Goal: Information Seeking & Learning: Compare options

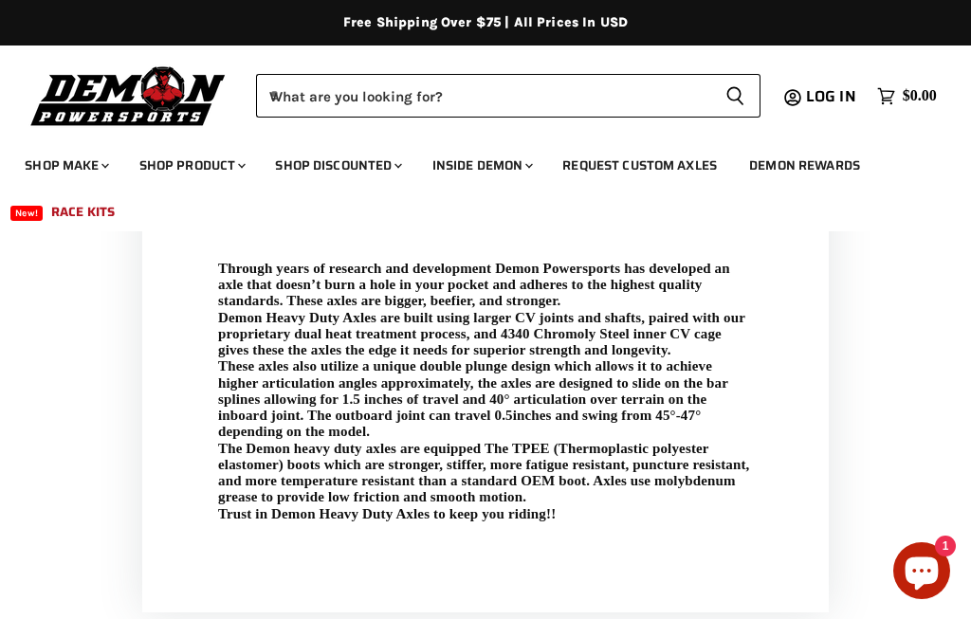
scroll to position [800, 0]
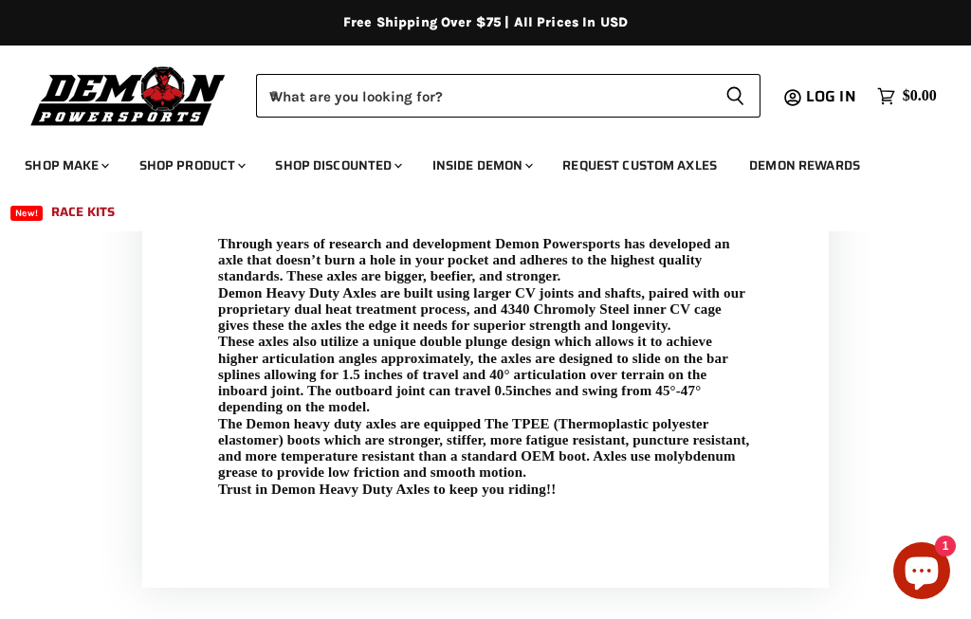
click at [931, 478] on div "Description Features Fitment Through years of research and development Demon Po…" at bounding box center [485, 351] width 971 height 473
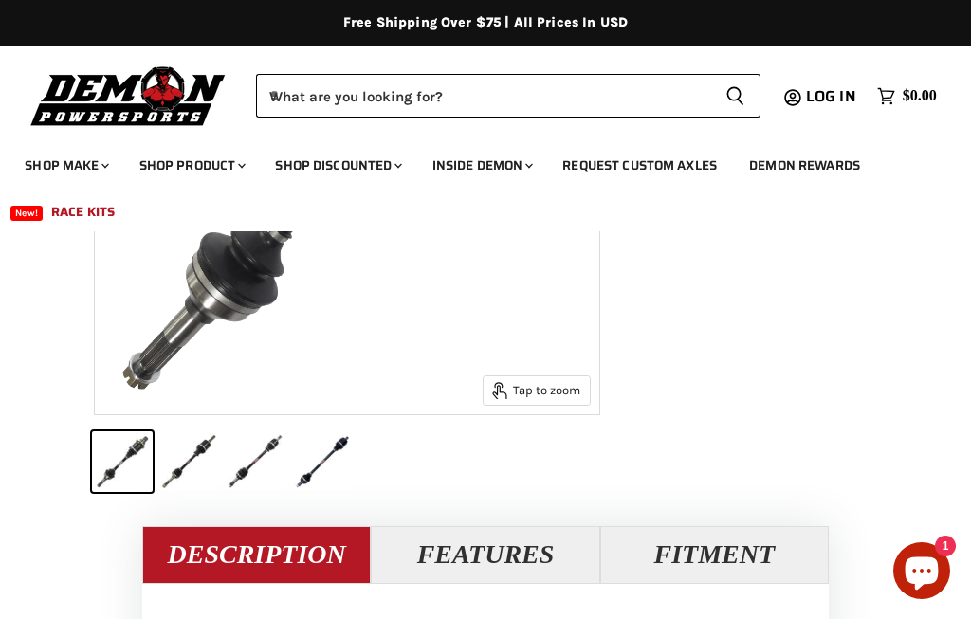
scroll to position [582, 0]
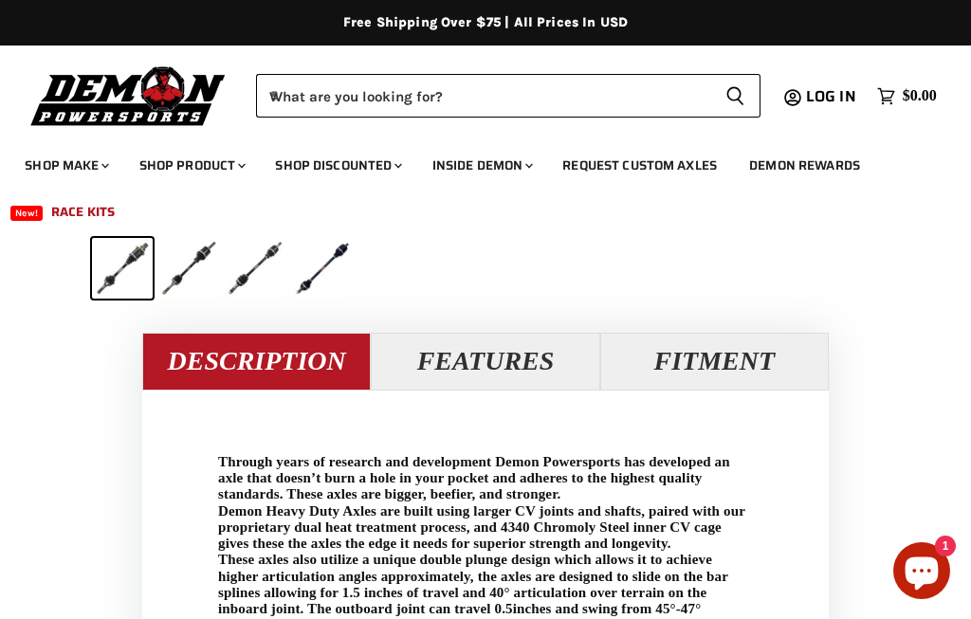
click at [506, 369] on button "Features" at bounding box center [485, 361] width 229 height 57
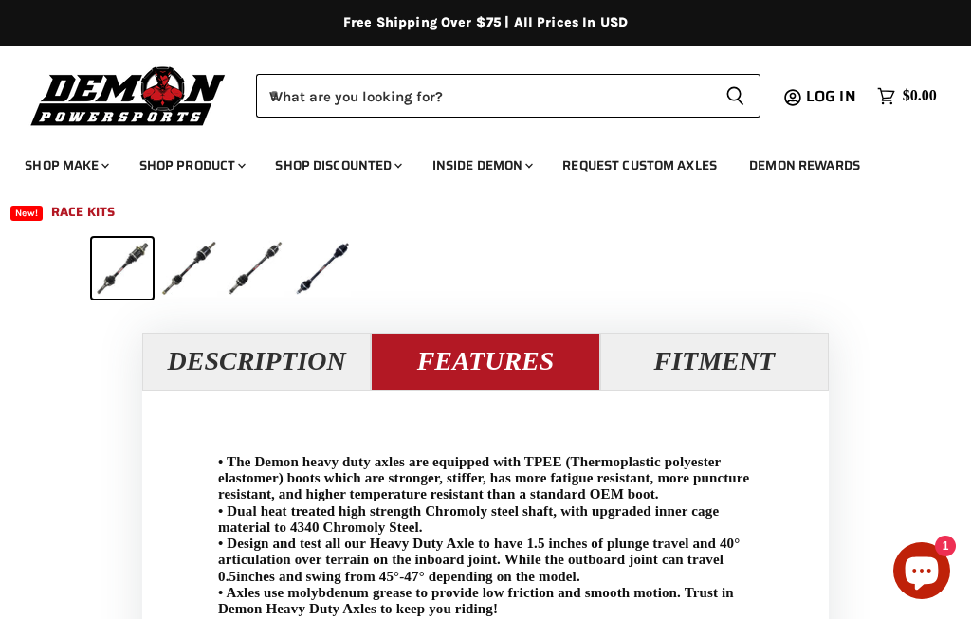
click at [693, 363] on button "Fitment" at bounding box center [714, 361] width 229 height 57
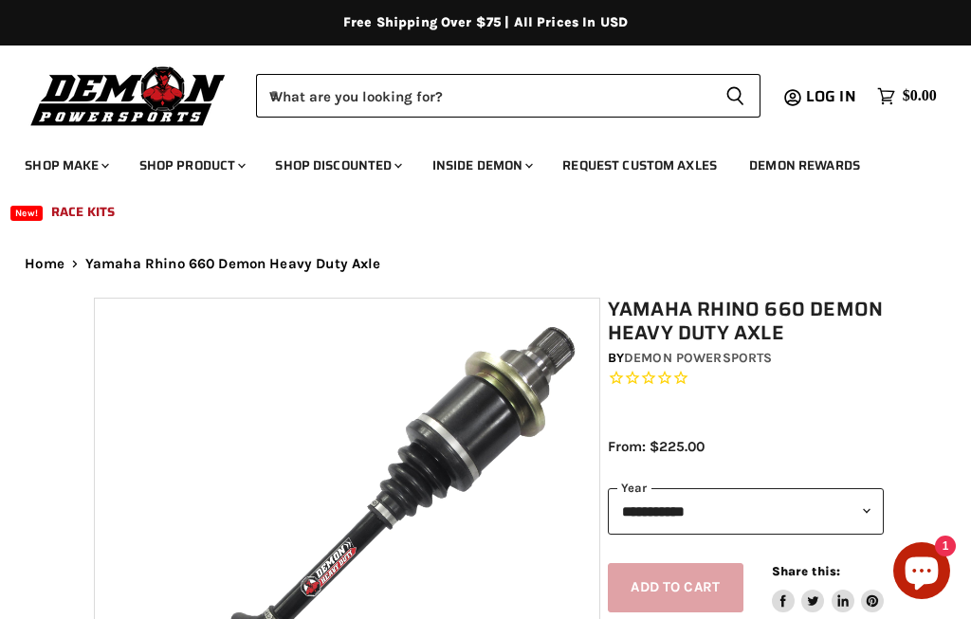
scroll to position [0, 0]
click at [326, 87] on input "When autocomplete results are available use up and down arrows to review and en…" at bounding box center [483, 96] width 454 height 44
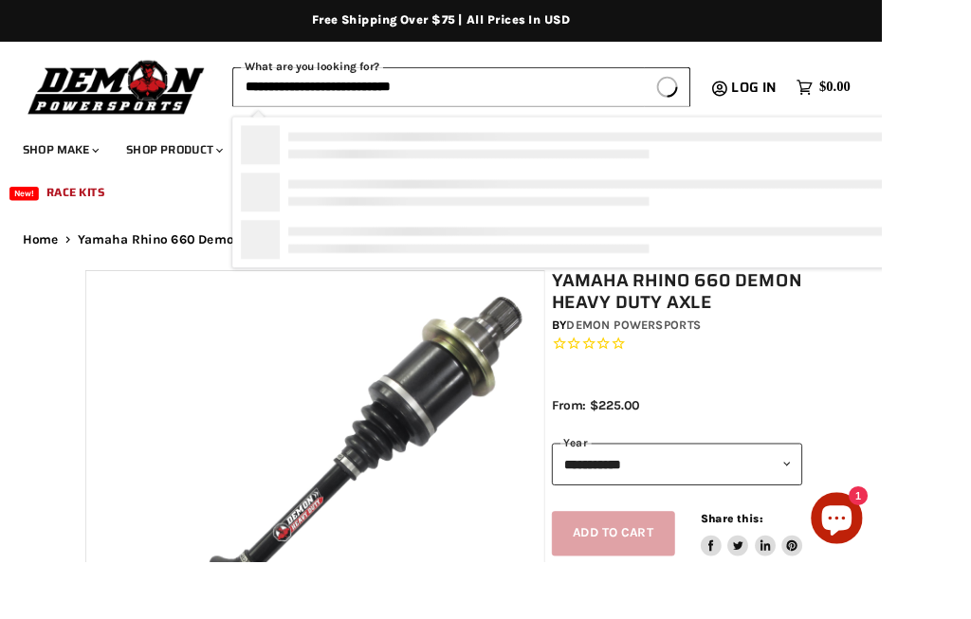
type input "**********"
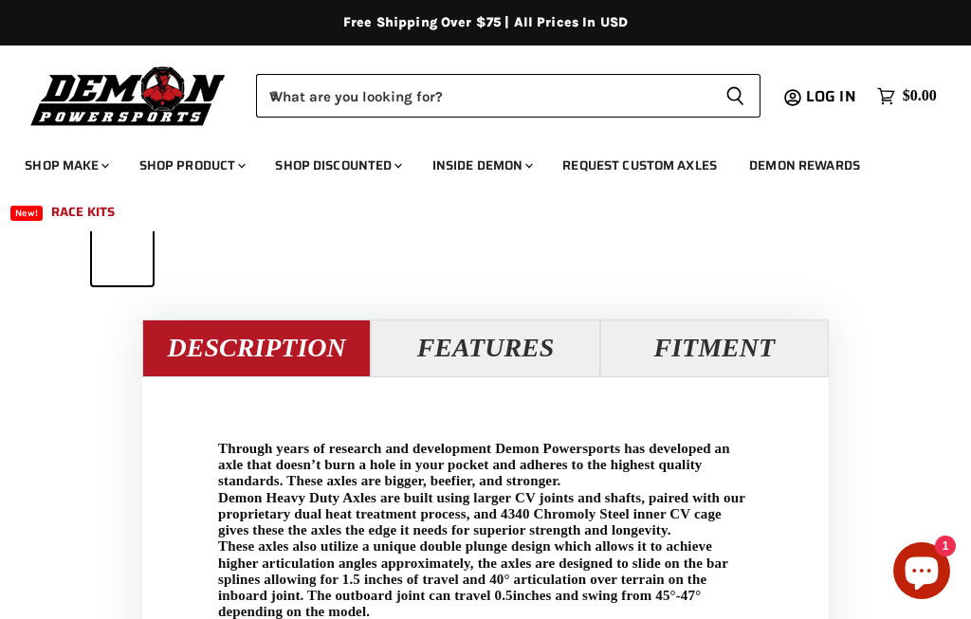
scroll to position [598, 0]
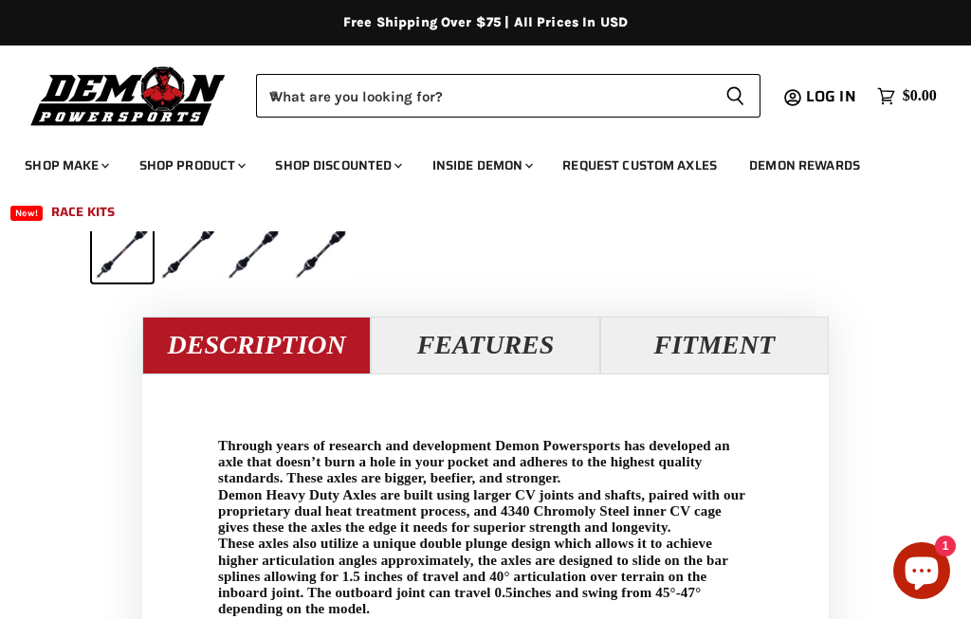
click at [736, 334] on button "Fitment" at bounding box center [714, 345] width 229 height 57
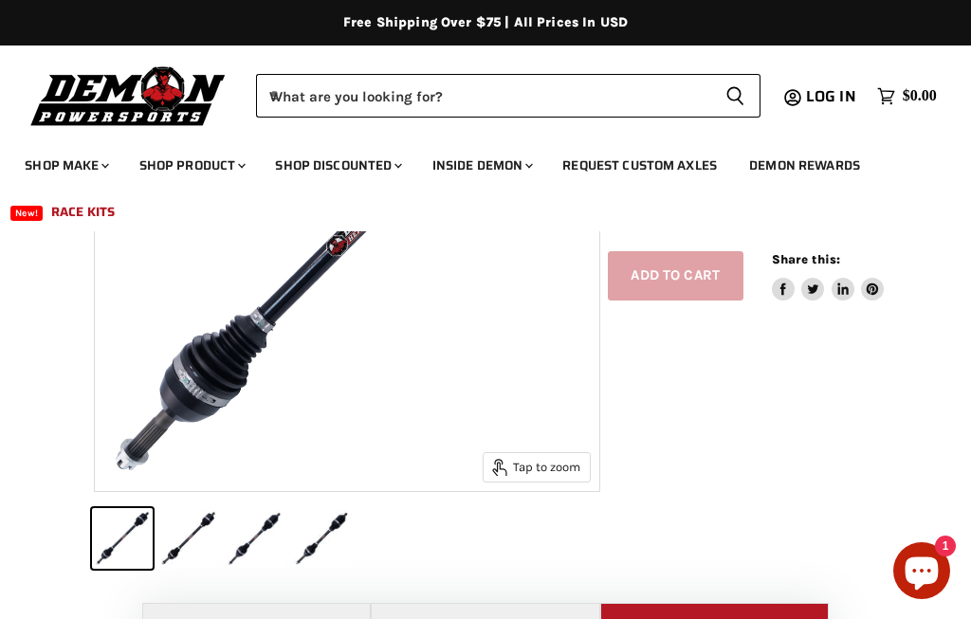
scroll to position [310, 0]
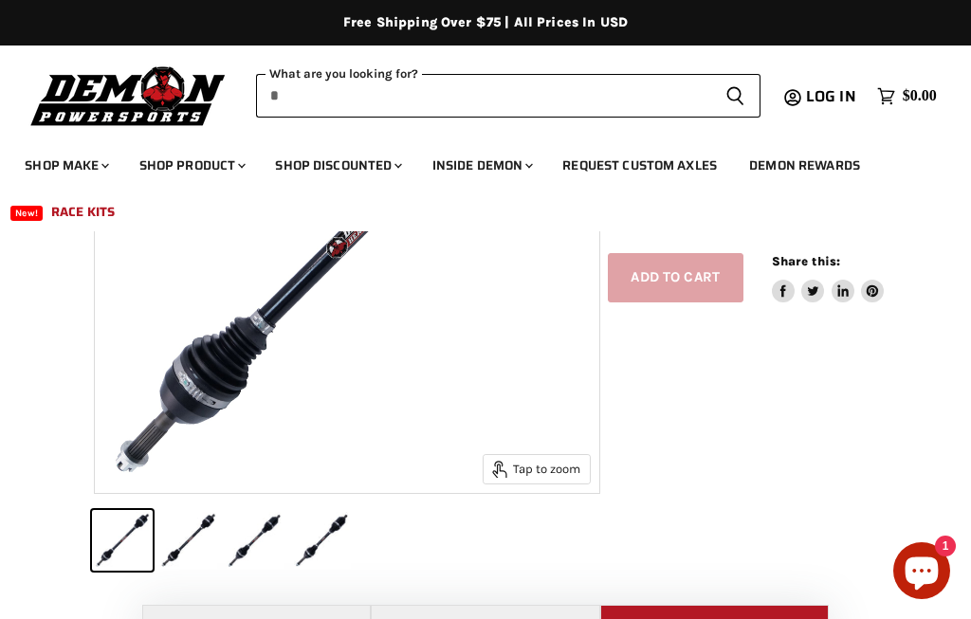
click at [476, 99] on input "When autocomplete results are available use up and down arrows to review and en…" at bounding box center [483, 96] width 454 height 44
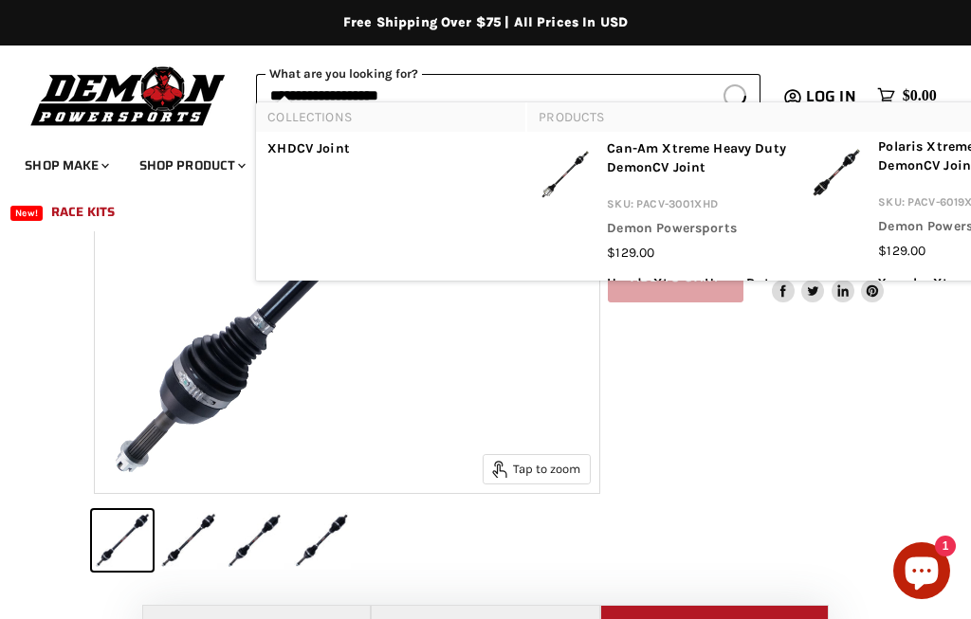
scroll to position [284, 0]
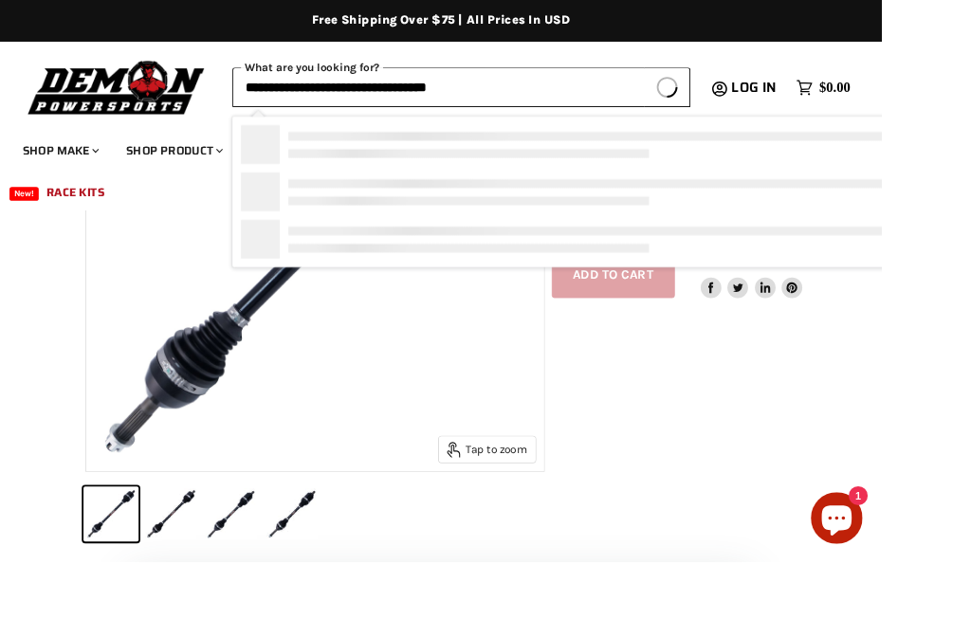
type input "**********"
